Goal: Task Accomplishment & Management: Use online tool/utility

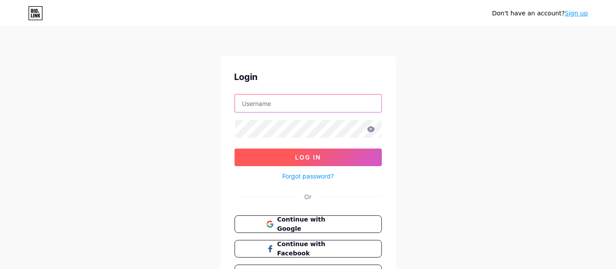
type input "[EMAIL_ADDRESS][DOMAIN_NAME][DOMAIN_NAME]"
click at [302, 156] on span "Log In" at bounding box center [308, 156] width 26 height 7
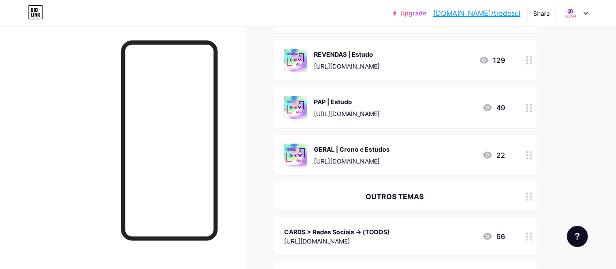
scroll to position [682, 0]
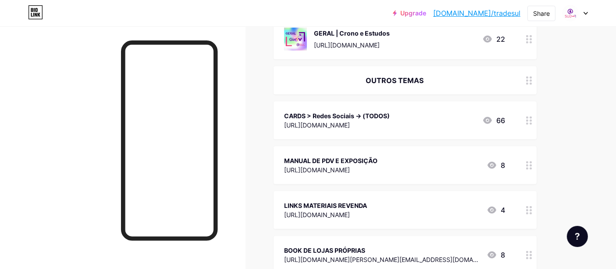
click at [378, 168] on div "[URL][DOMAIN_NAME]" at bounding box center [330, 169] width 93 height 9
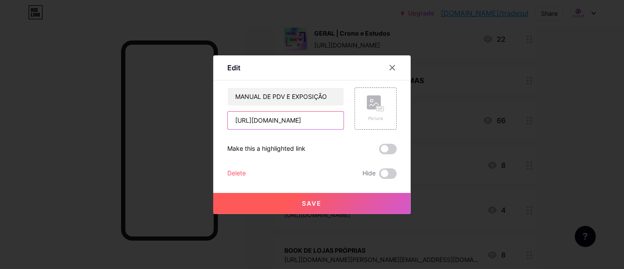
click at [320, 119] on input "[URL][DOMAIN_NAME]" at bounding box center [286, 120] width 116 height 18
click at [394, 69] on icon at bounding box center [392, 67] width 5 height 5
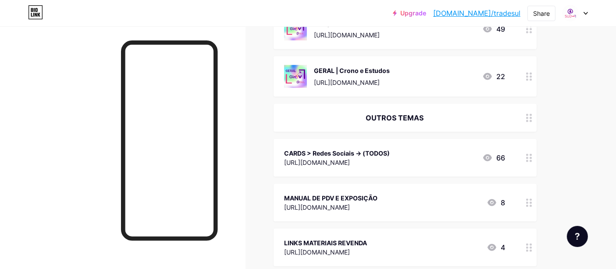
scroll to position [634, 0]
